Goal: Information Seeking & Learning: Learn about a topic

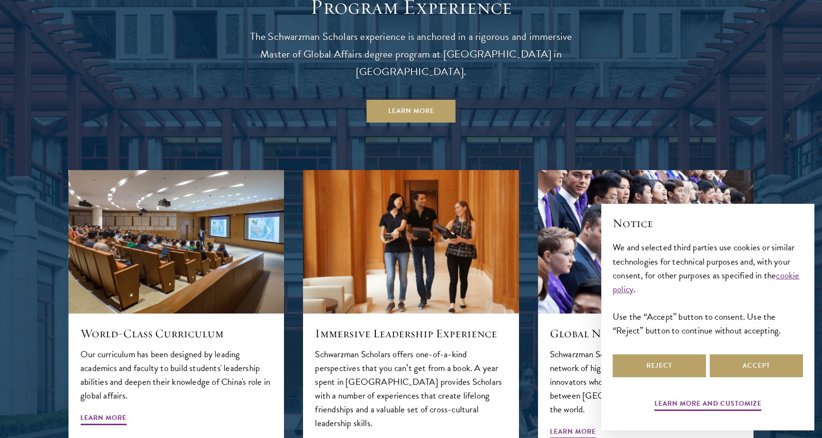
scroll to position [955, 0]
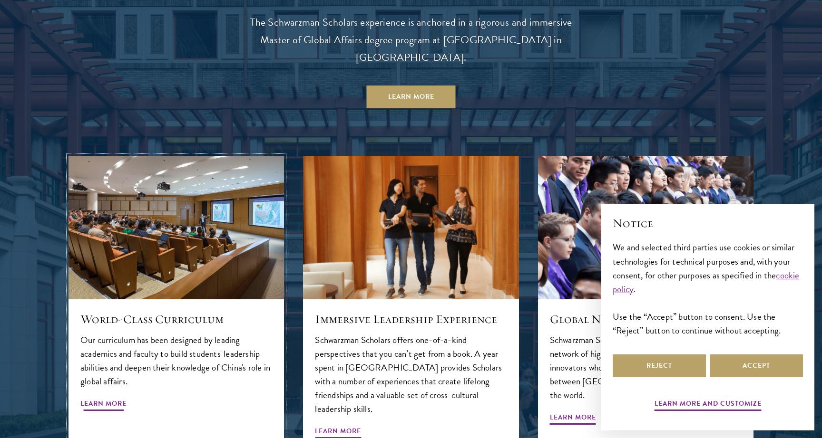
click at [207, 220] on img at bounding box center [176, 227] width 229 height 153
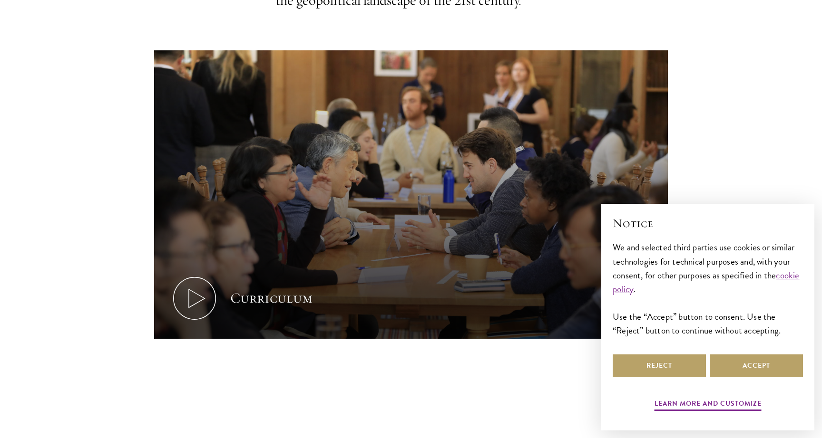
scroll to position [357, 0]
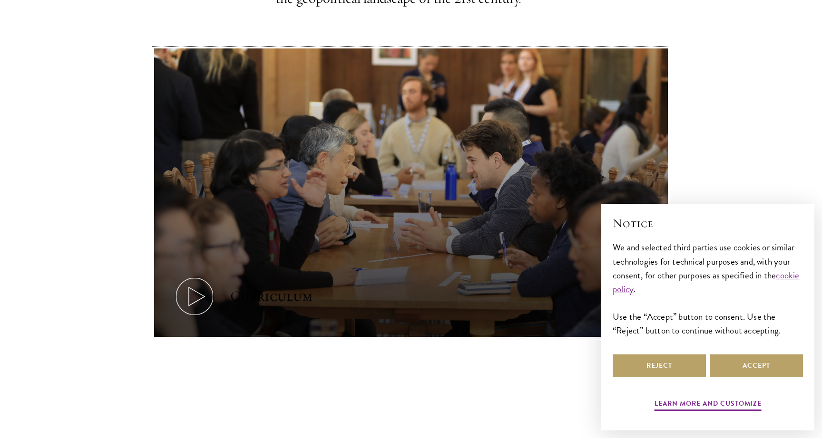
click at [201, 306] on icon at bounding box center [194, 296] width 43 height 43
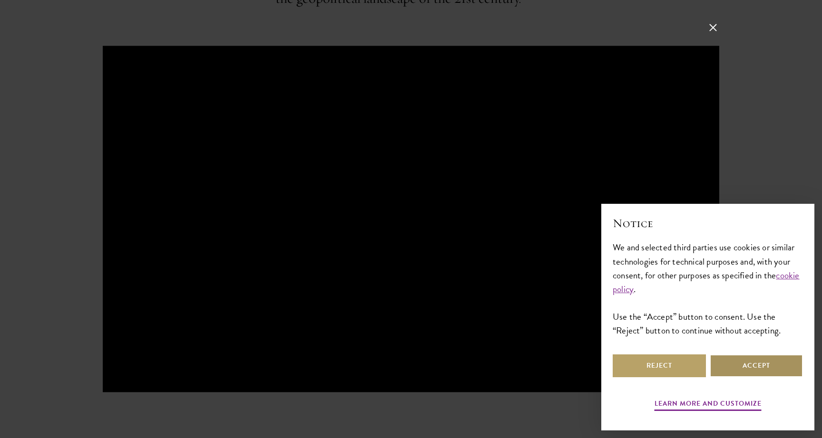
click at [759, 365] on button "Accept" at bounding box center [756, 366] width 93 height 23
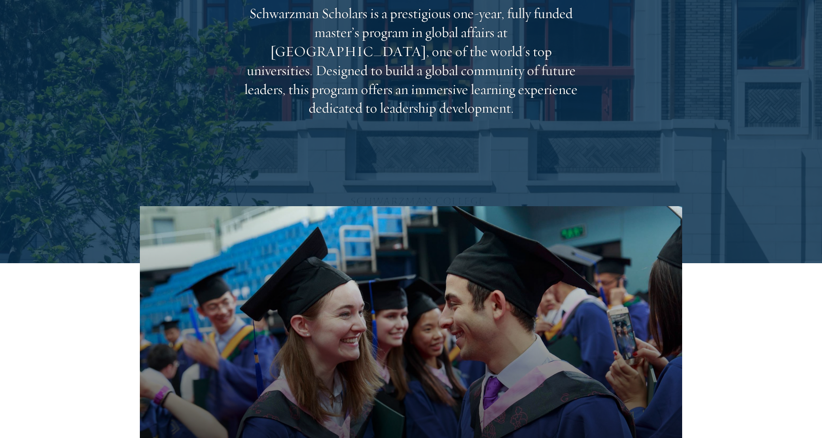
scroll to position [297, 0]
